Goal: Task Accomplishment & Management: Manage account settings

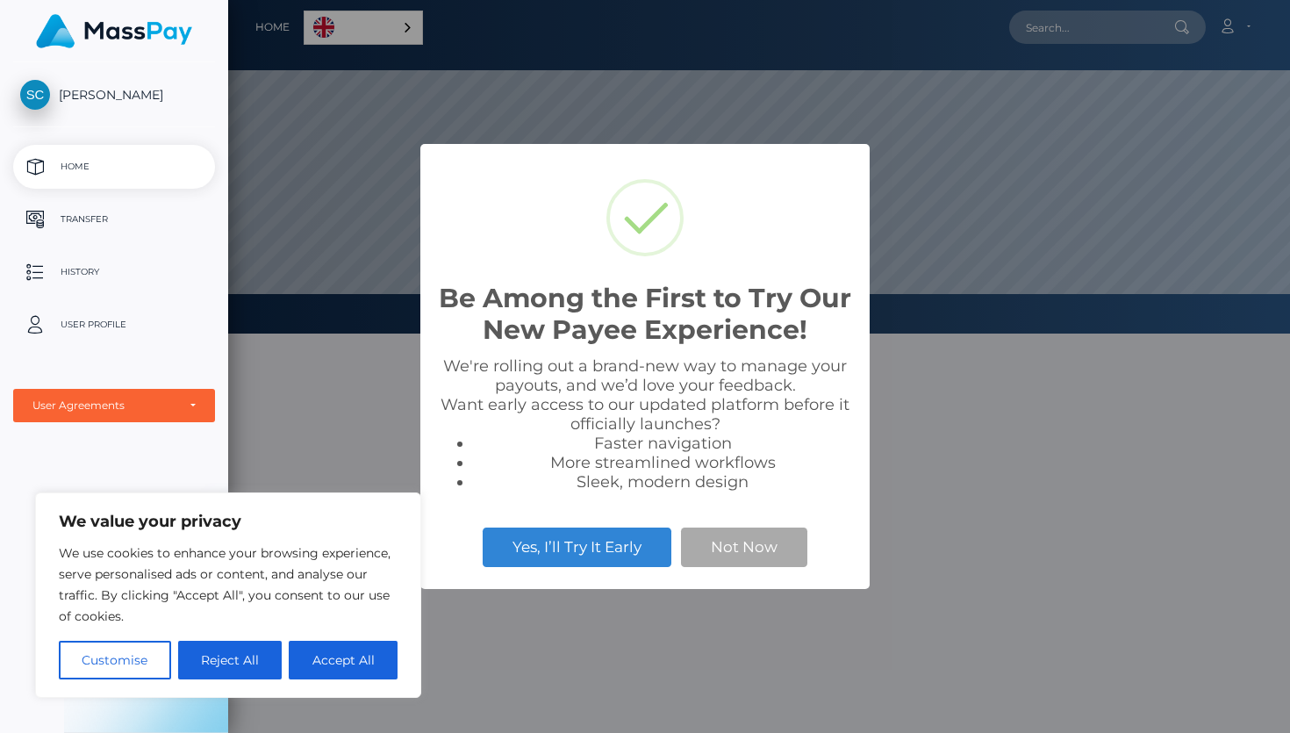
scroll to position [334, 1062]
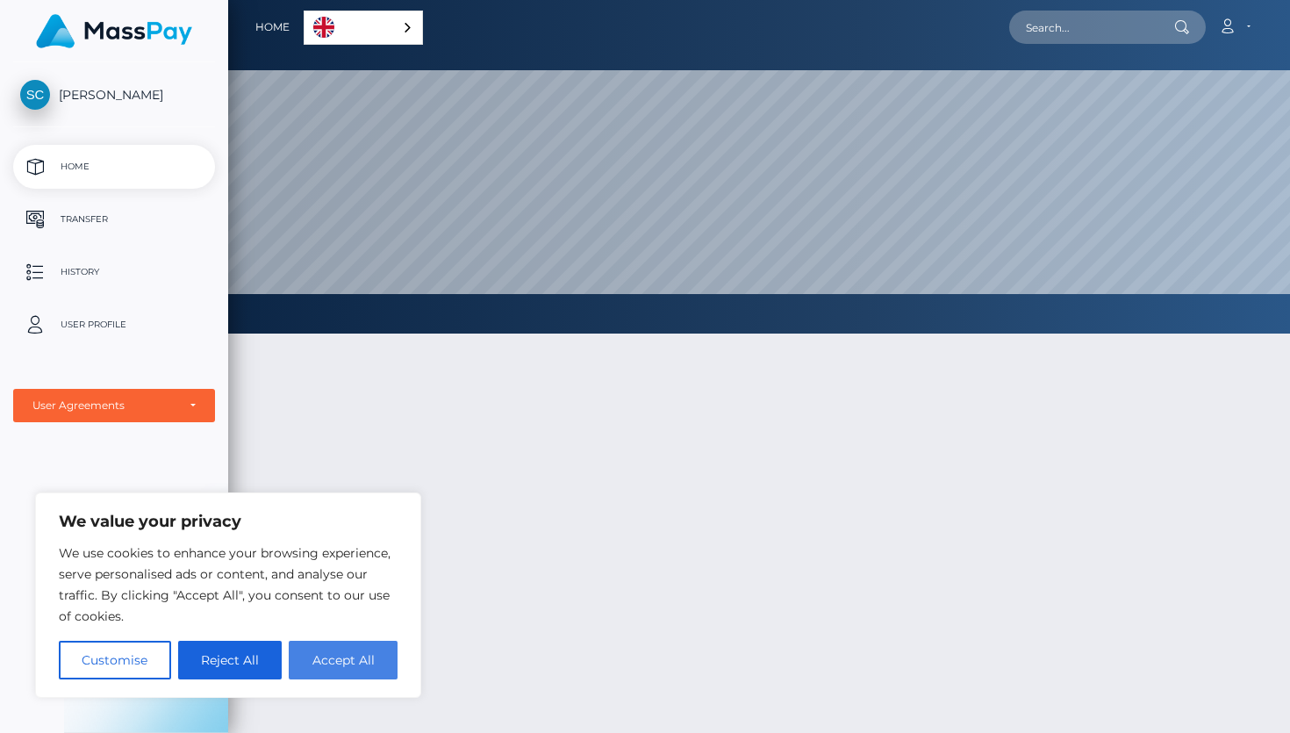
click at [341, 664] on button "Accept All" at bounding box center [343, 660] width 109 height 39
checkbox input "true"
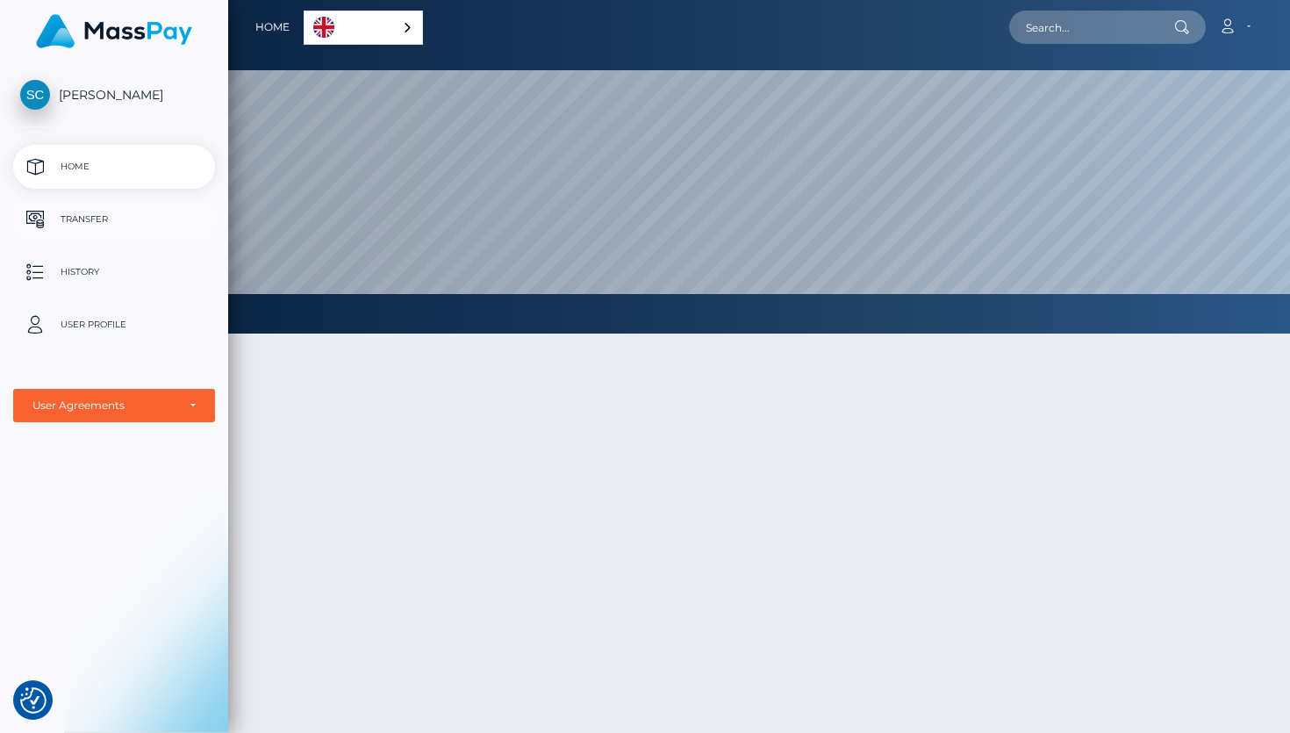
click at [149, 219] on p "Transfer" at bounding box center [114, 219] width 188 height 26
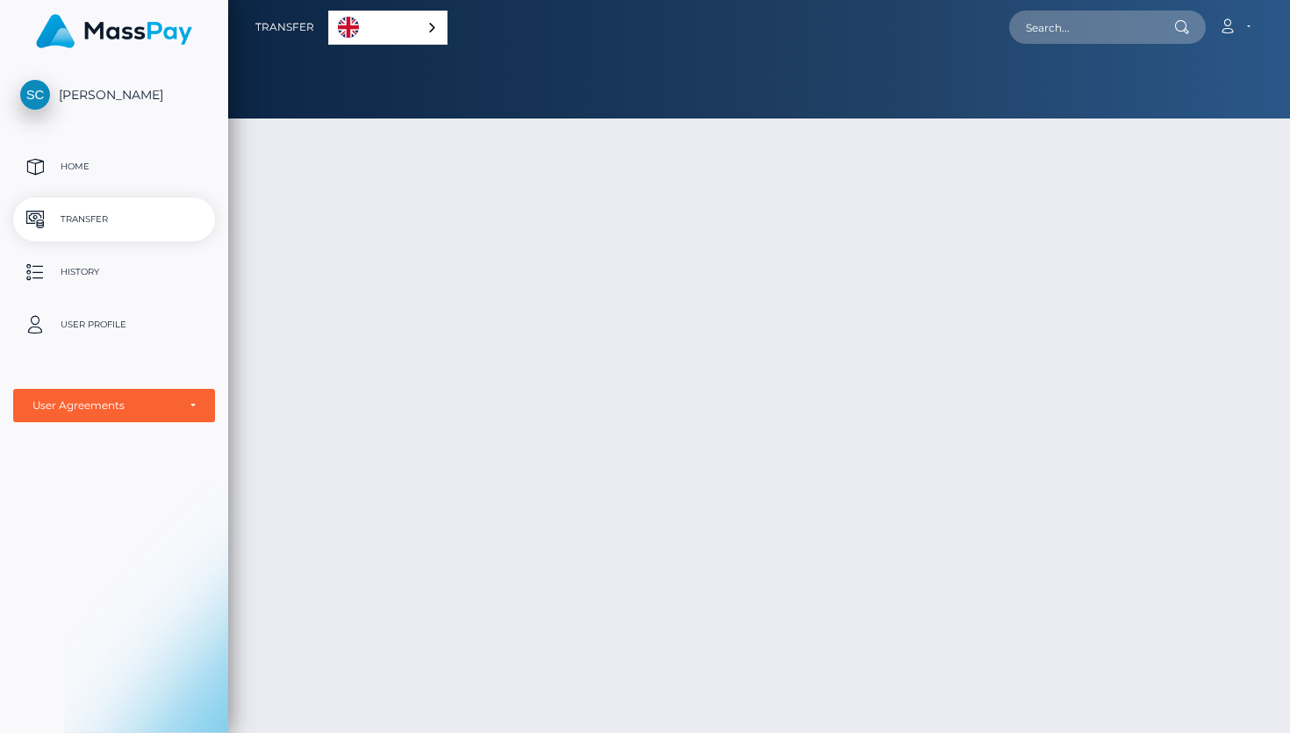
click at [80, 219] on p "Transfer" at bounding box center [114, 219] width 188 height 26
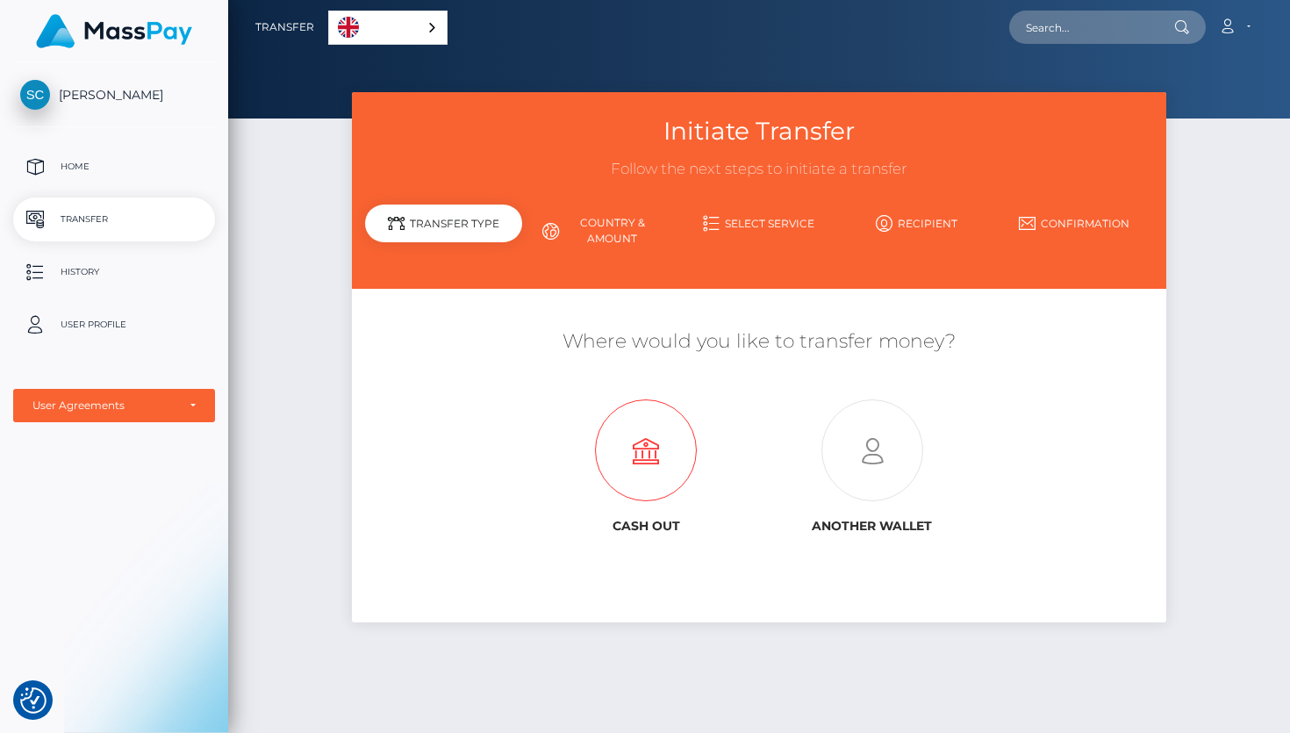
click at [603, 463] on icon at bounding box center [646, 451] width 226 height 102
click at [633, 208] on link "Country & Amount" at bounding box center [601, 231] width 158 height 46
click at [614, 234] on link "Country & Amount" at bounding box center [601, 231] width 158 height 46
click at [535, 220] on link "Country & Amount" at bounding box center [601, 231] width 158 height 46
click at [557, 228] on icon at bounding box center [550, 231] width 17 height 17
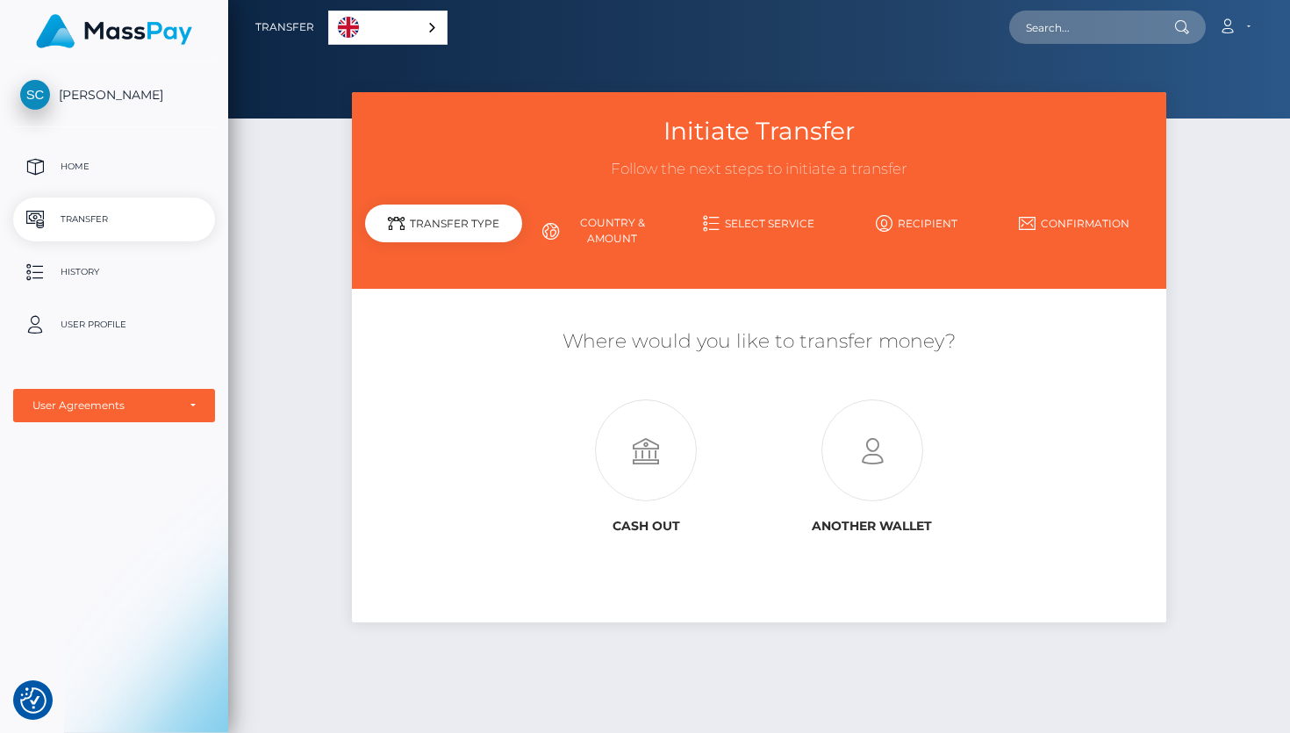
click at [557, 228] on icon at bounding box center [550, 231] width 17 height 17
click at [826, 214] on link "Select Service" at bounding box center [759, 223] width 158 height 31
click at [799, 219] on link "Select Service" at bounding box center [759, 223] width 158 height 31
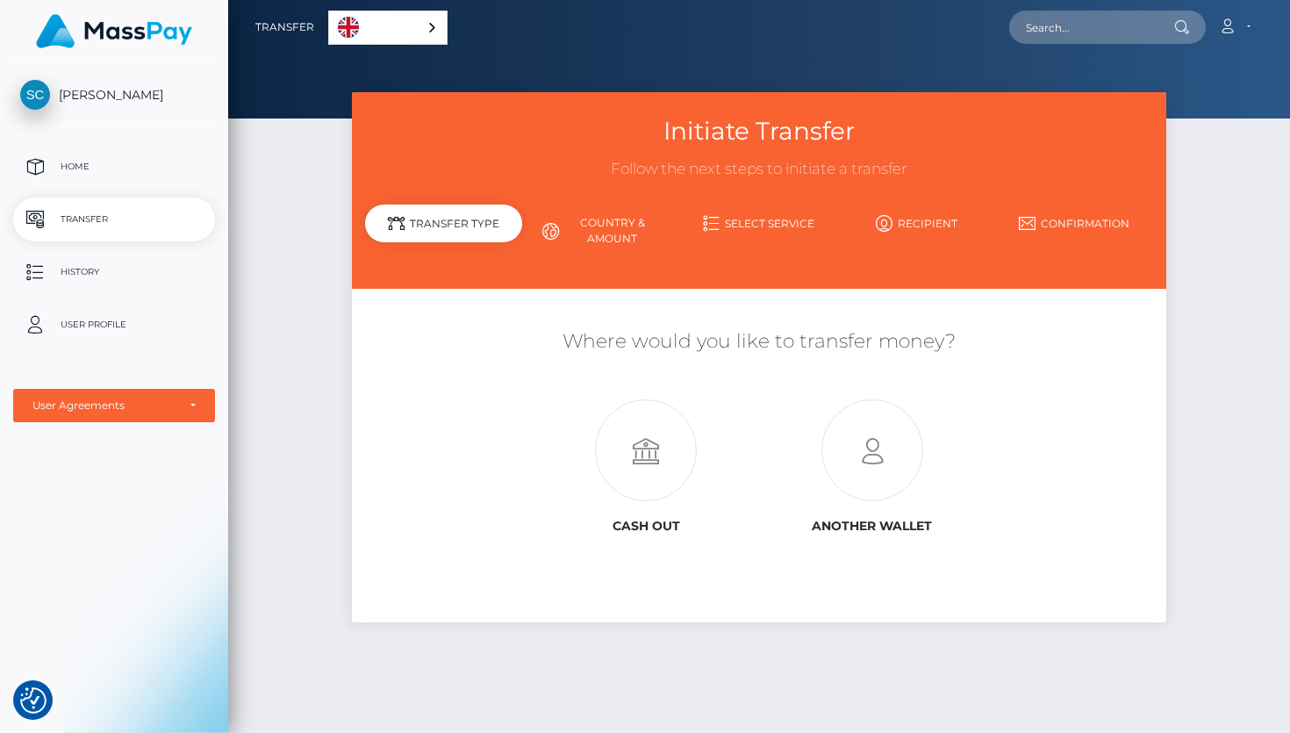
click at [907, 220] on link "Recipient" at bounding box center [917, 223] width 158 height 31
click at [837, 458] on icon at bounding box center [872, 451] width 226 height 102
click at [126, 322] on p "User Profile" at bounding box center [114, 325] width 188 height 26
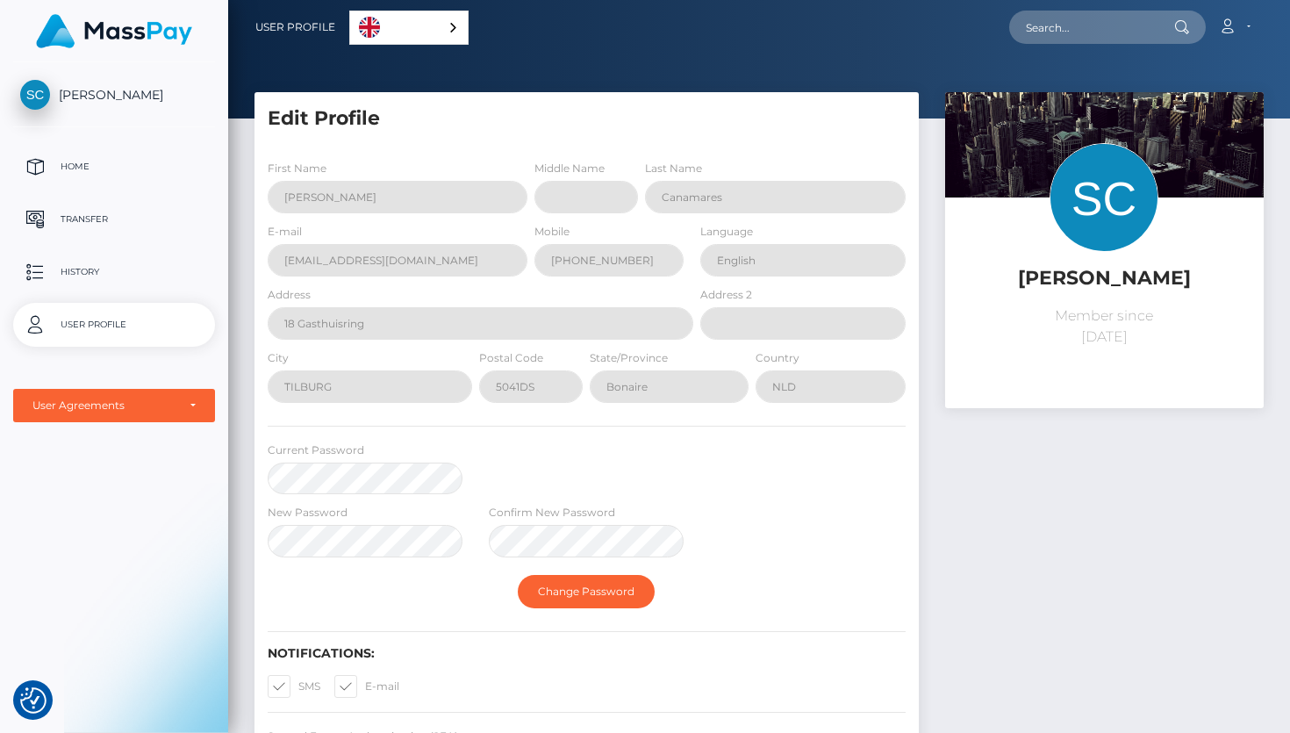
click at [671, 403] on div "State/Province [GEOGRAPHIC_DATA]" at bounding box center [669, 379] width 166 height 63
click at [350, 123] on h5 "Edit Profile" at bounding box center [587, 118] width 638 height 27
click at [130, 404] on div "User Agreements" at bounding box center [104, 406] width 144 height 14
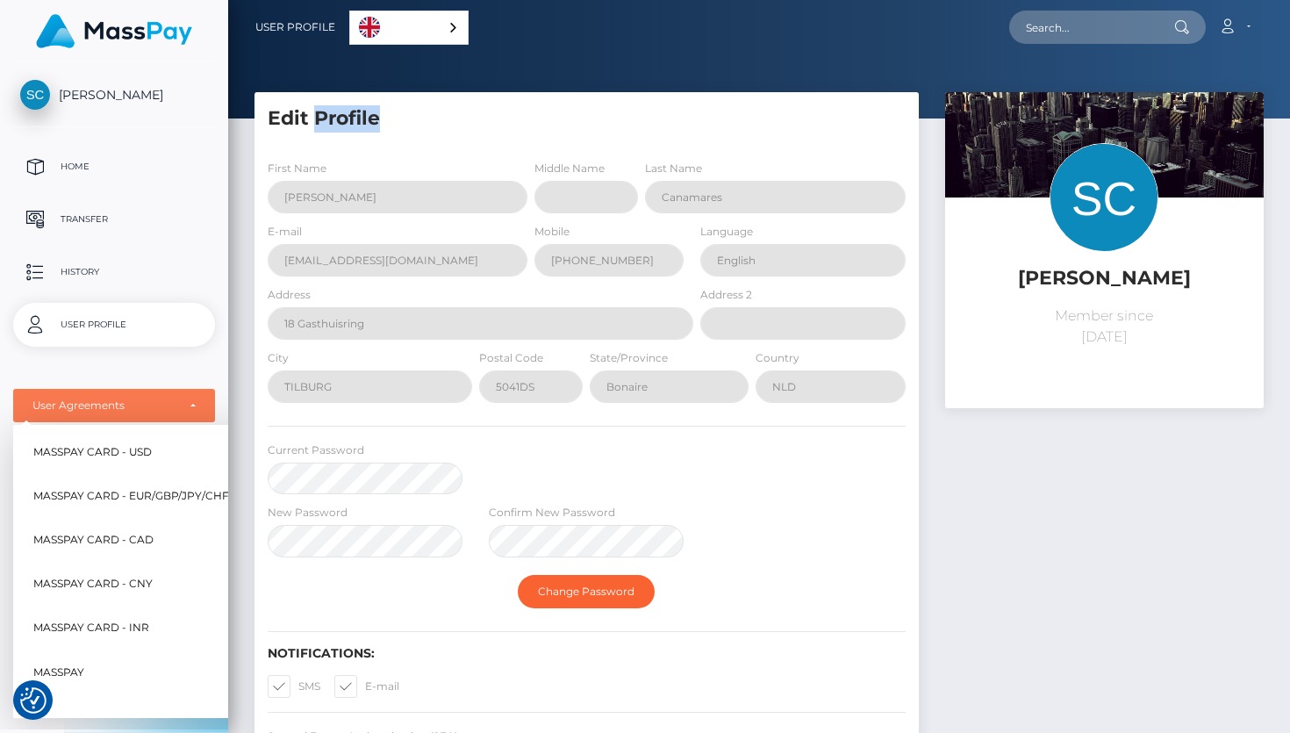
click at [125, 495] on span "MassPay Card - EUR/GBP/JPY/CHF/AUD" at bounding box center [144, 496] width 223 height 23
select select "2"
